Goal: Information Seeking & Learning: Learn about a topic

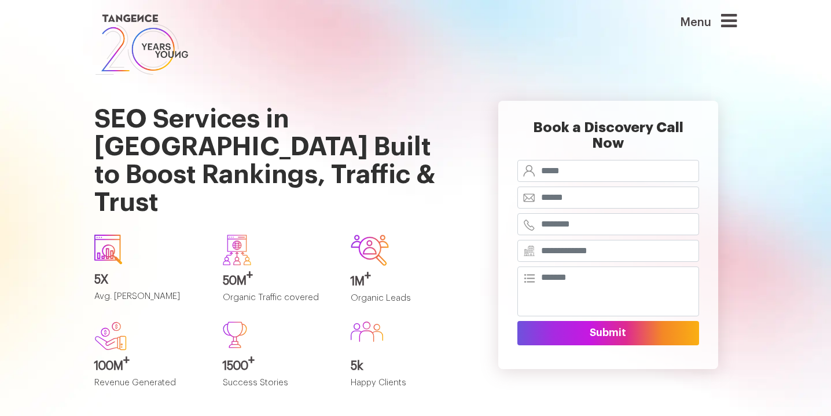
click at [728, 24] on icon at bounding box center [729, 21] width 16 height 19
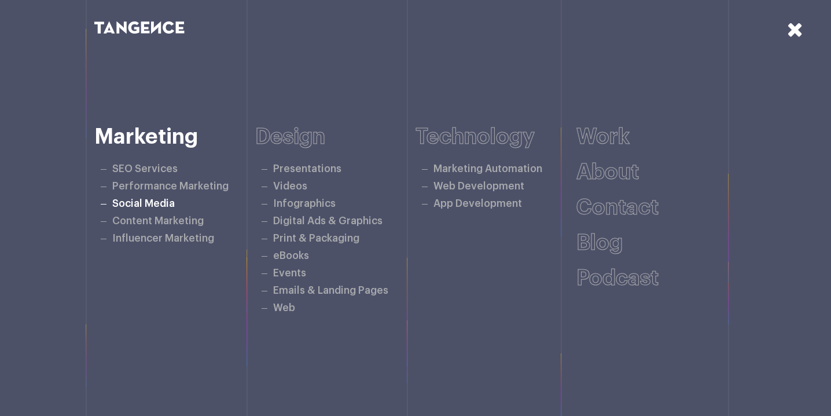
scroll to position [30, 0]
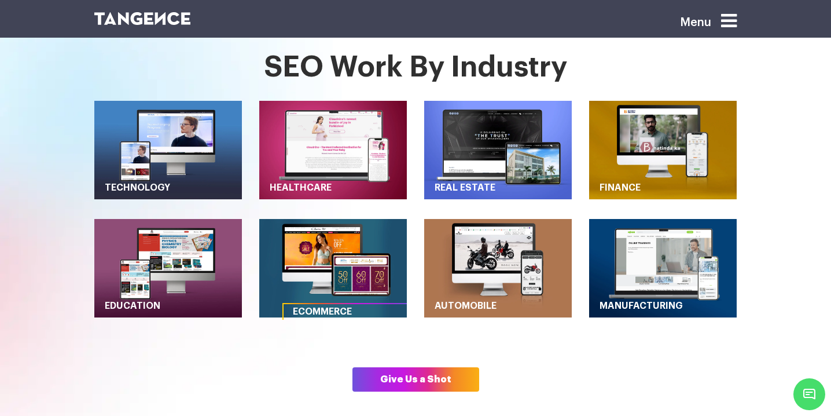
scroll to position [510, 0]
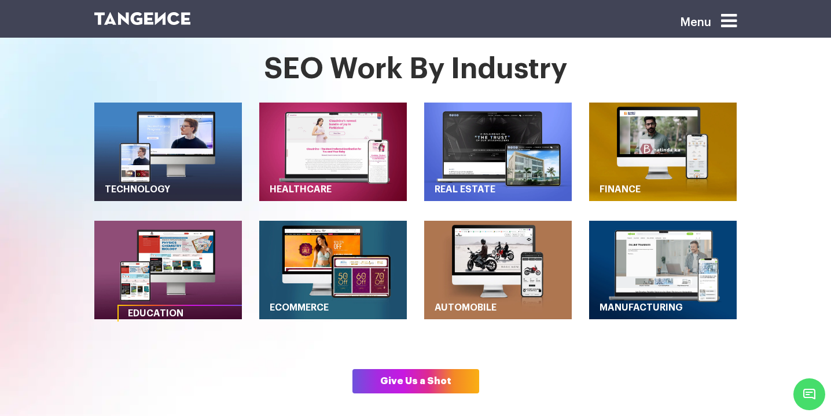
click at [177, 268] on img "button" at bounding box center [168, 269] width 148 height 98
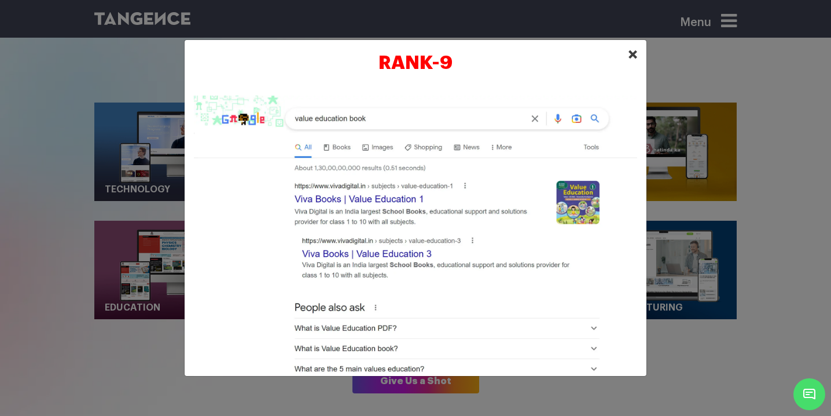
click at [634, 50] on span "×" at bounding box center [633, 54] width 10 height 17
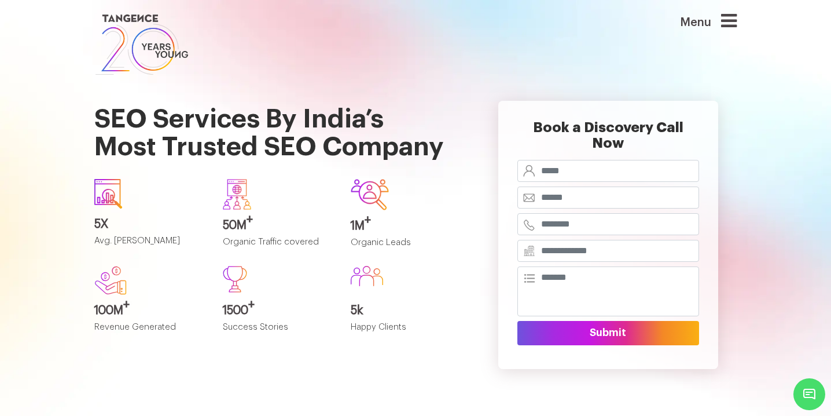
scroll to position [0, 0]
click at [729, 20] on icon at bounding box center [729, 21] width 16 height 19
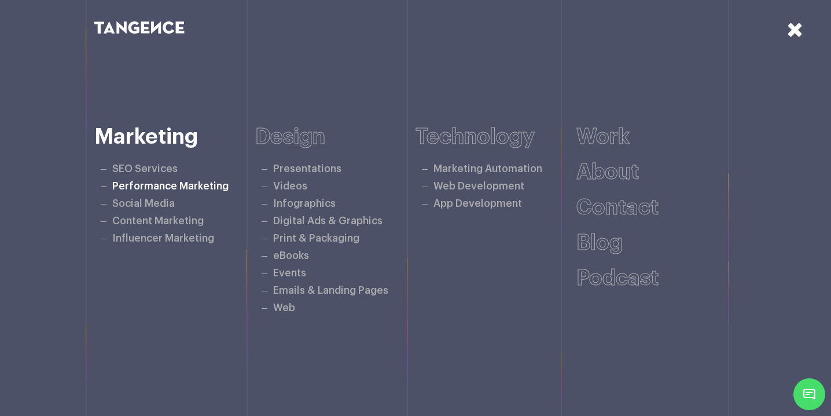
click at [160, 188] on link "Performance Marketing" at bounding box center [170, 186] width 116 height 10
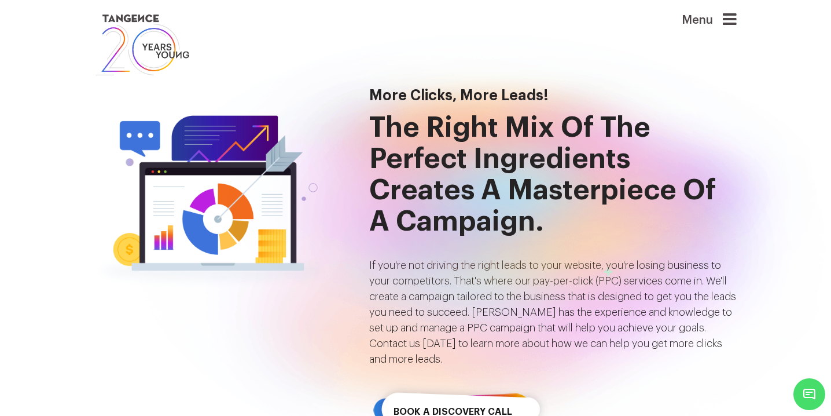
click at [729, 23] on icon at bounding box center [730, 20] width 14 height 16
